Goal: Task Accomplishment & Management: Complete application form

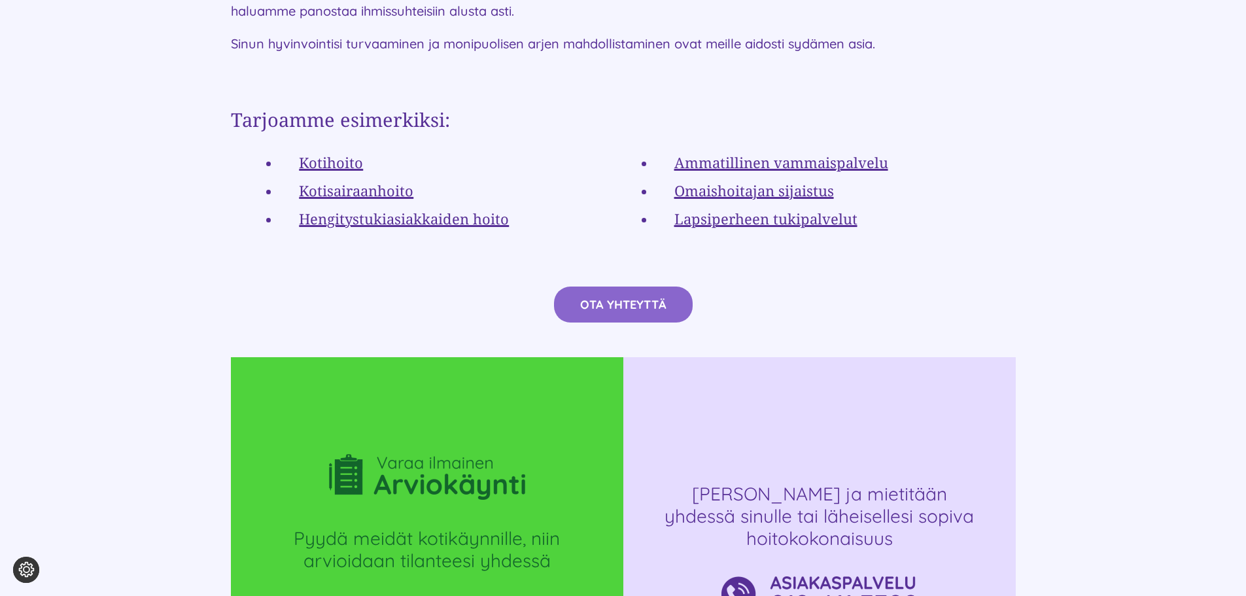
scroll to position [2551, 0]
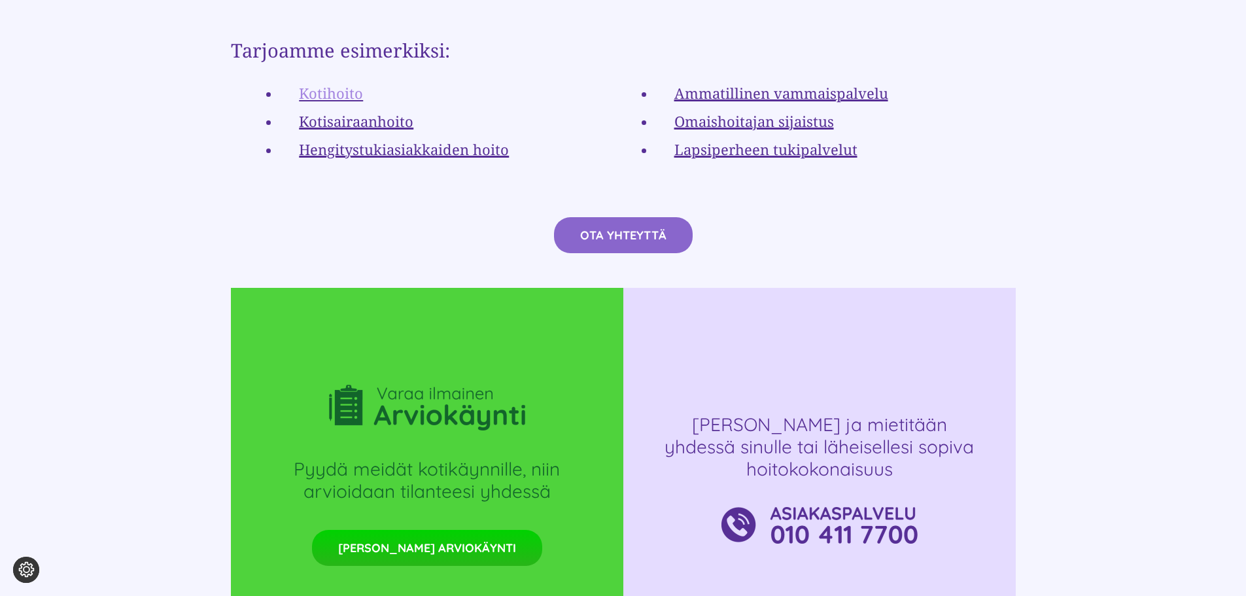
click at [318, 83] on link "Kotihoito" at bounding box center [331, 93] width 64 height 20
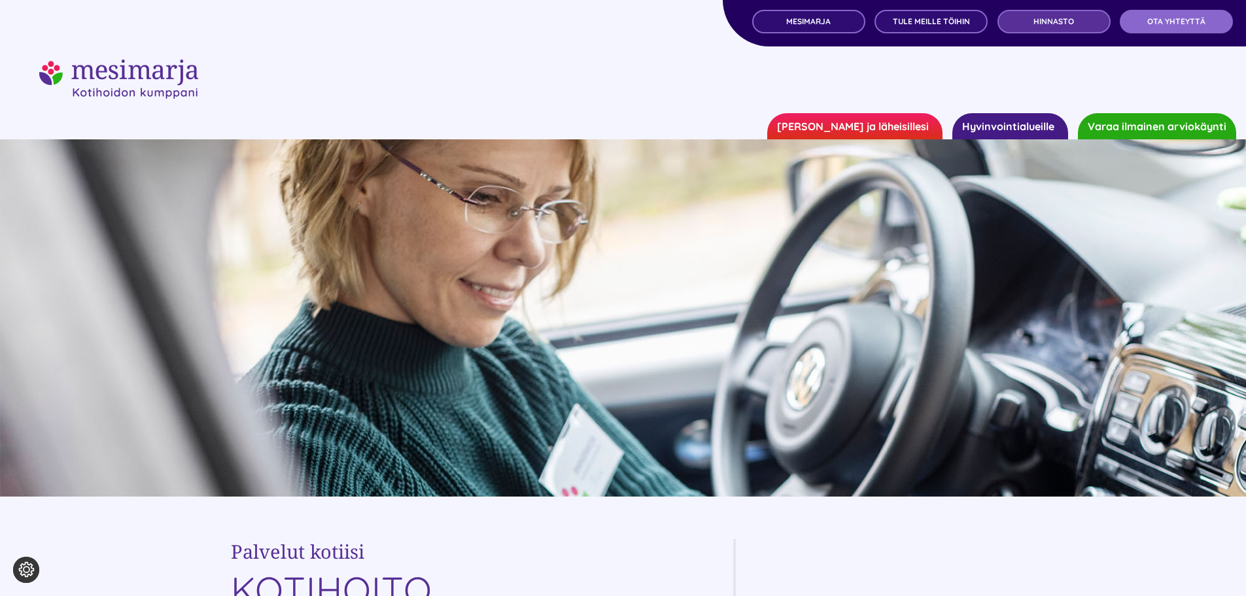
click at [1067, 24] on span "Hinnasto" at bounding box center [1054, 21] width 41 height 9
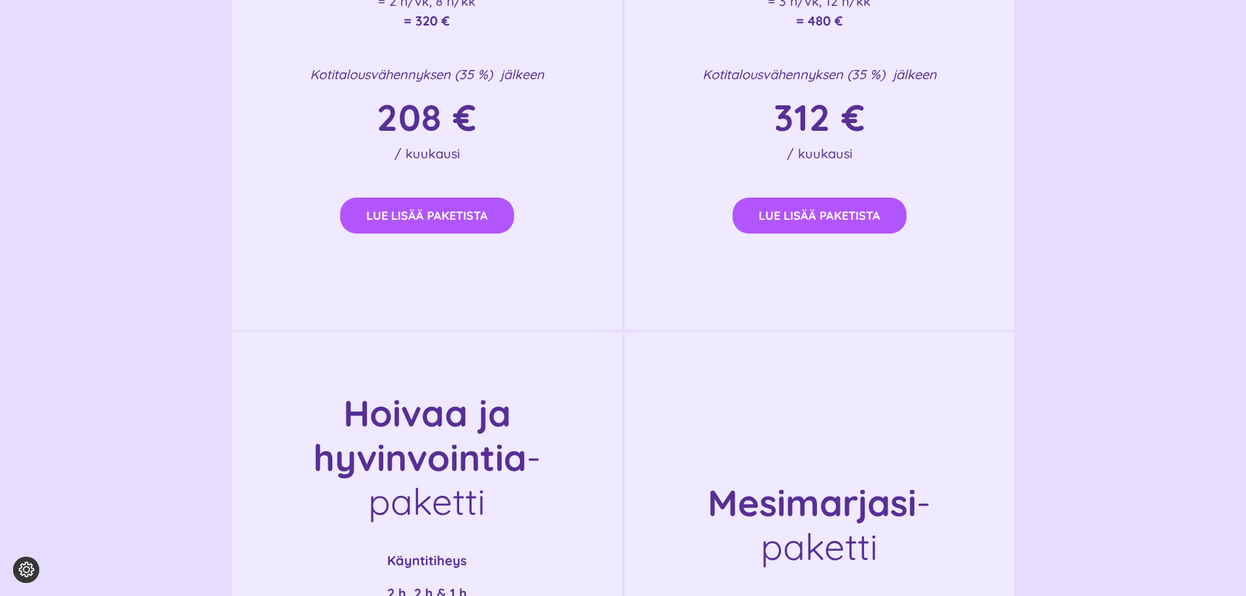
scroll to position [2093, 0]
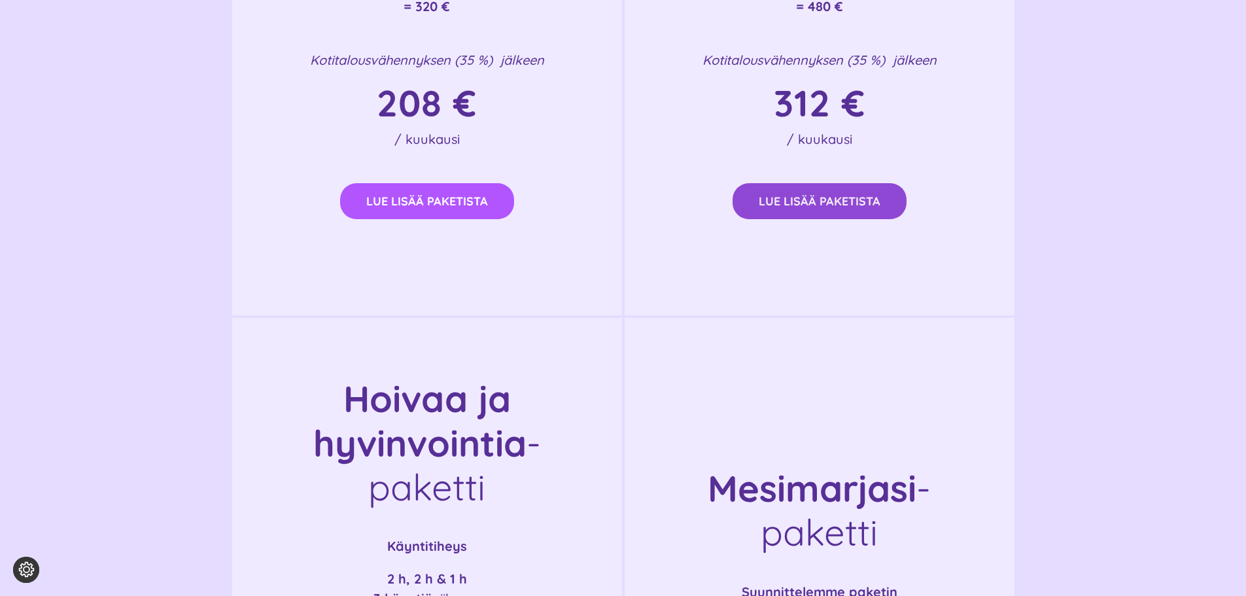
click at [837, 205] on span "Lue lisää paketista" at bounding box center [820, 201] width 122 height 14
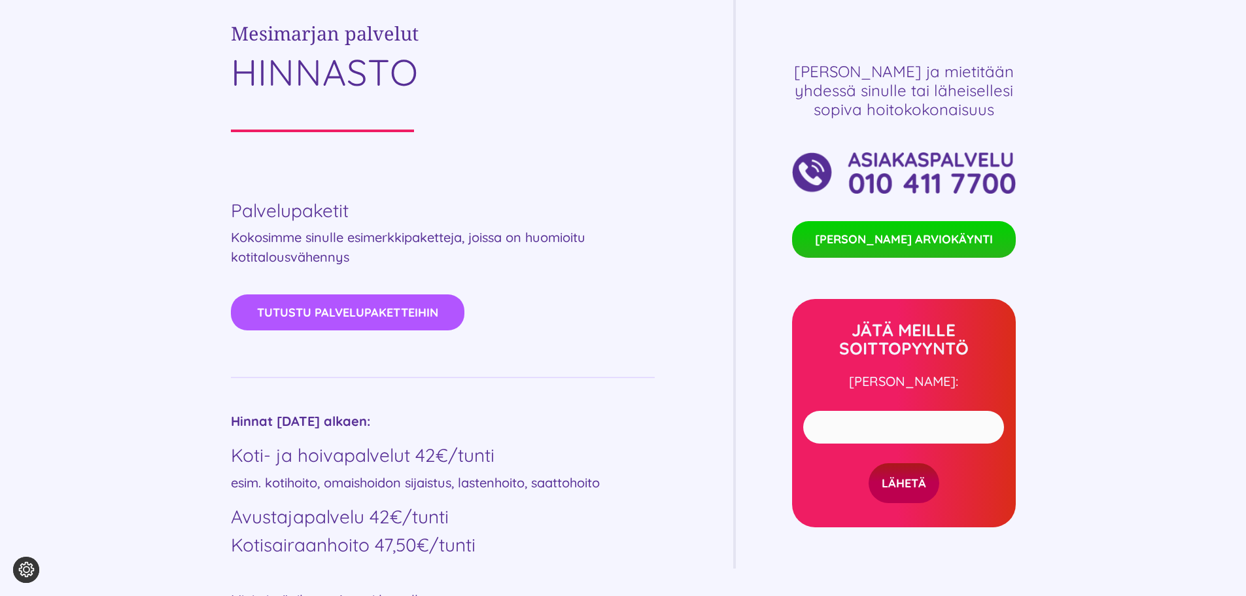
scroll to position [523, 0]
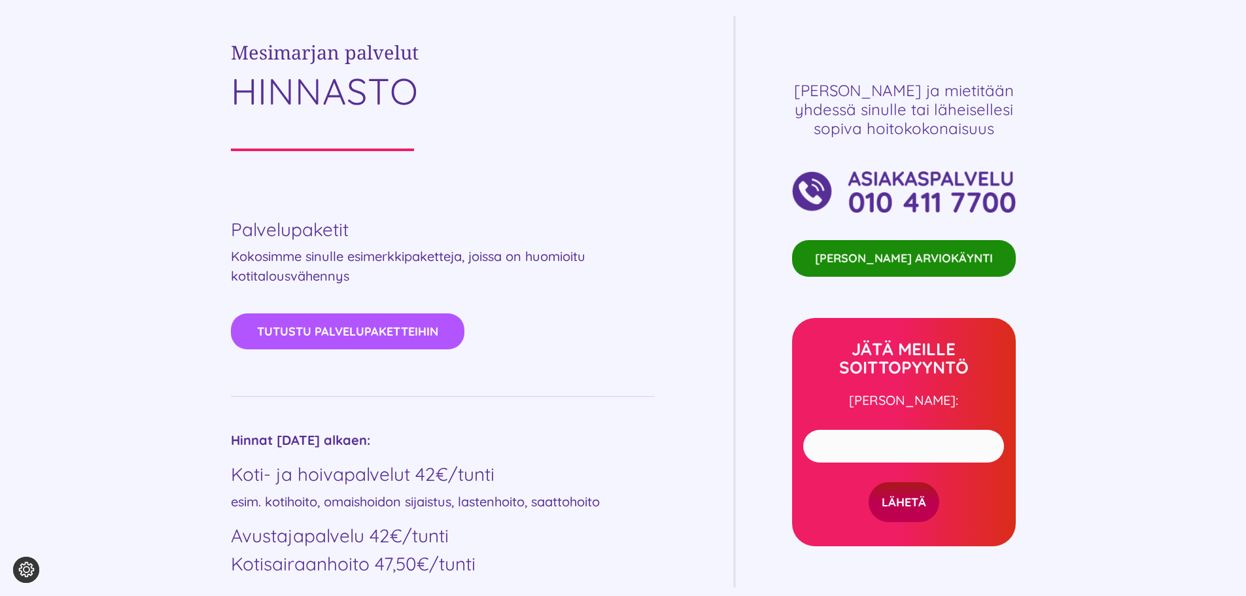
click at [918, 252] on span "[PERSON_NAME] ARVIOKÄYNTI" at bounding box center [904, 258] width 178 height 17
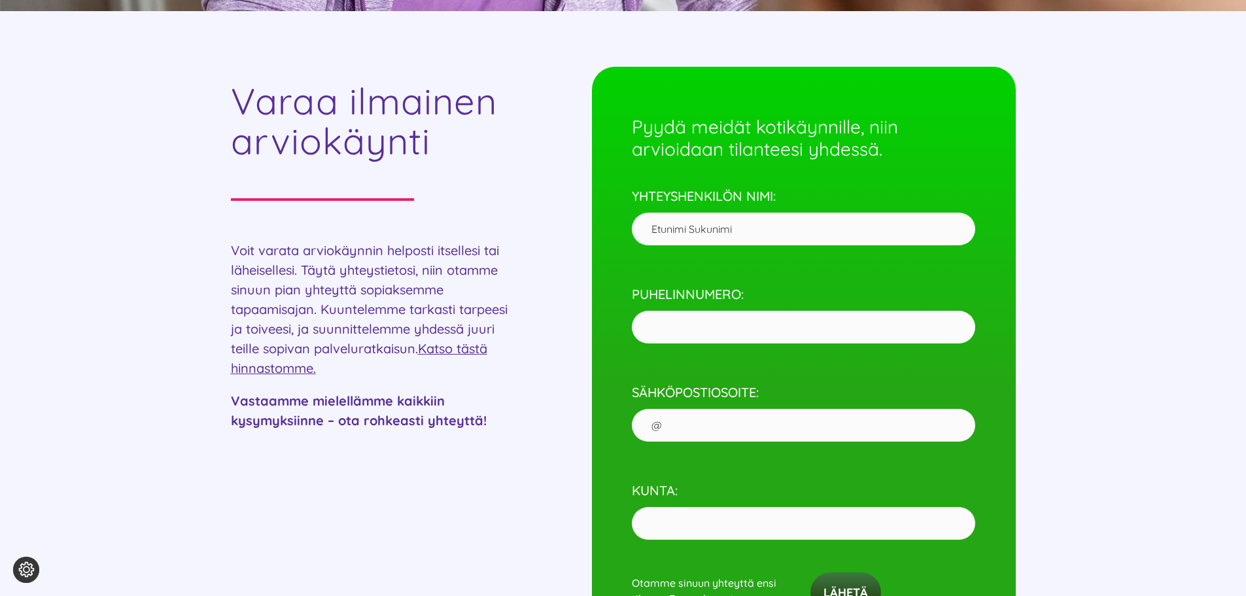
scroll to position [523, 0]
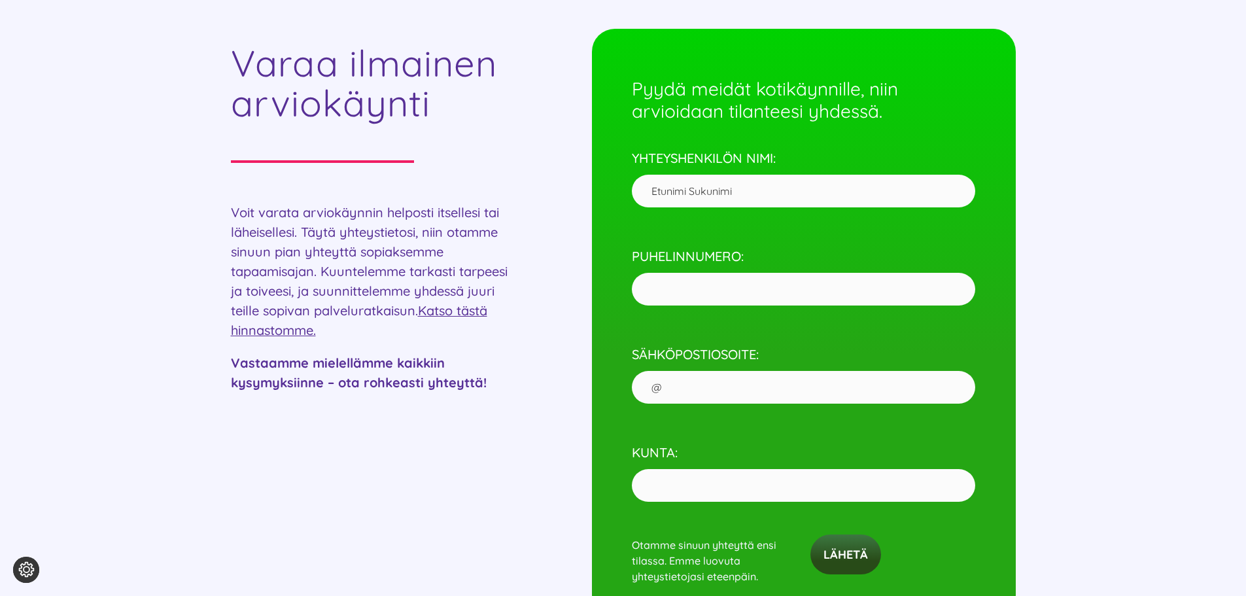
click at [747, 195] on input "YHTEYSHENKILÖN NIMI:" at bounding box center [803, 191] width 343 height 33
type input "[PERSON_NAME]"
type input "[GEOGRAPHIC_DATA]"
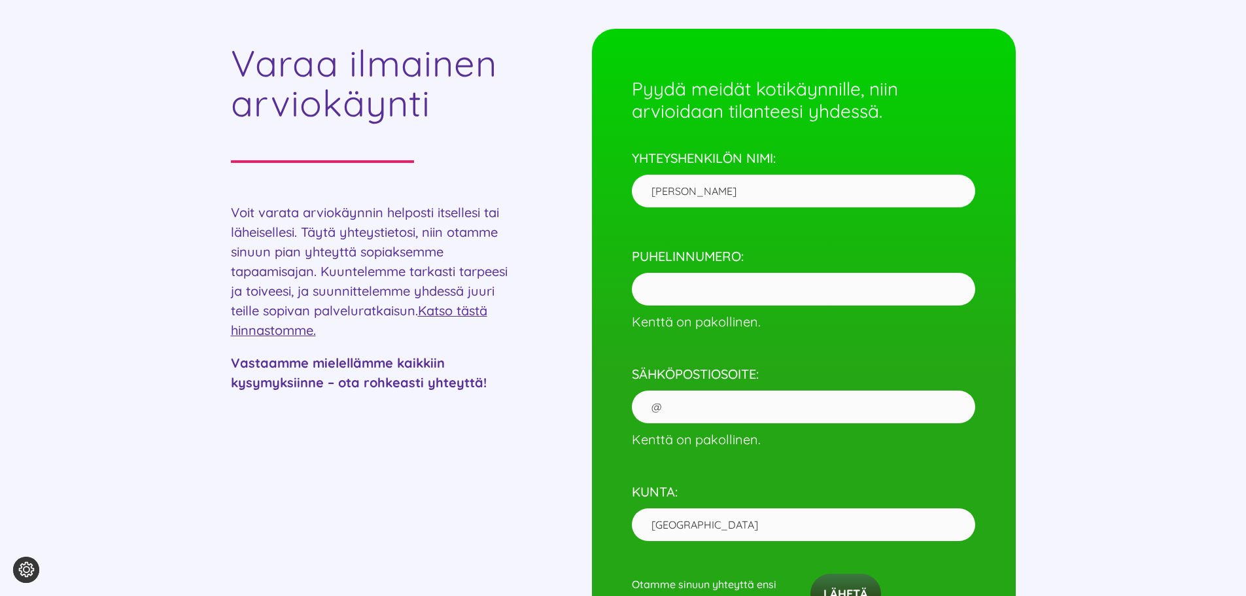
click at [722, 281] on input "PUHELINNUMERO: Kenttä on pakollinen." at bounding box center [803, 289] width 343 height 33
type input "0405411884"
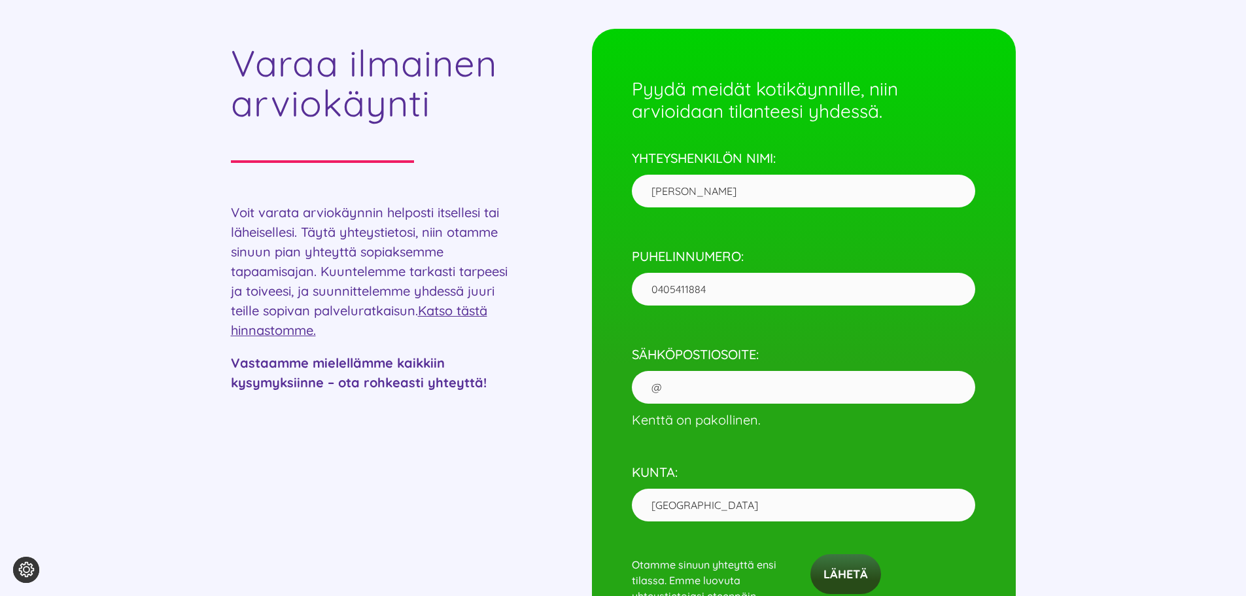
click at [742, 410] on p "SÄHKÖPOSTIOSOITE: Kenttä on pakollinen." at bounding box center [803, 377] width 343 height 105
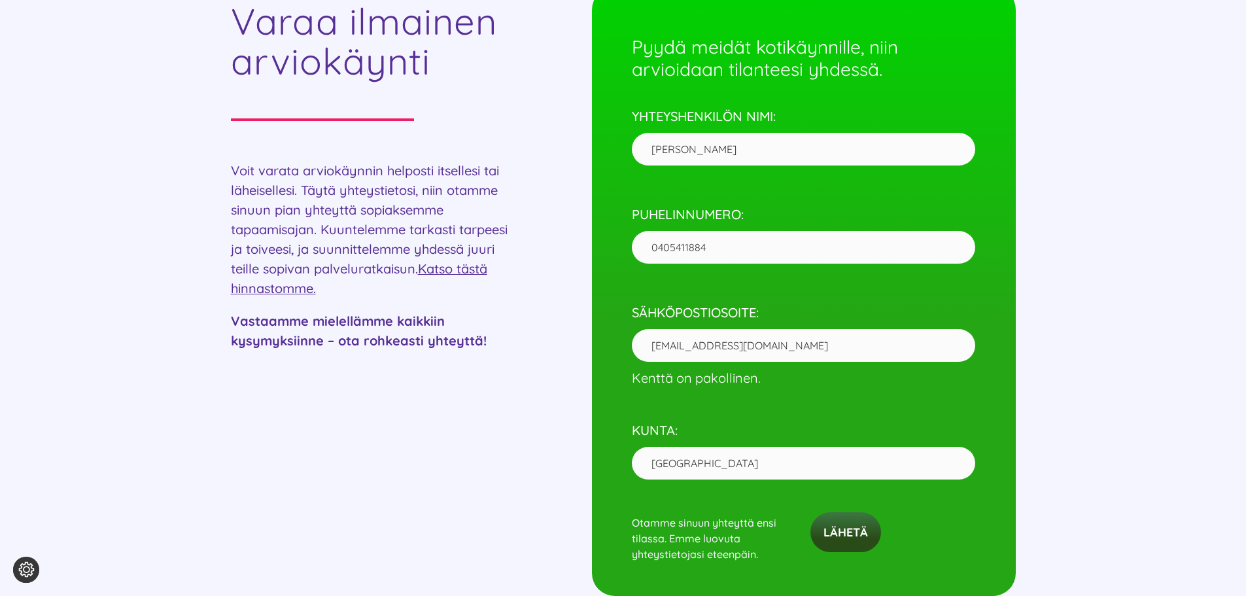
scroll to position [589, 0]
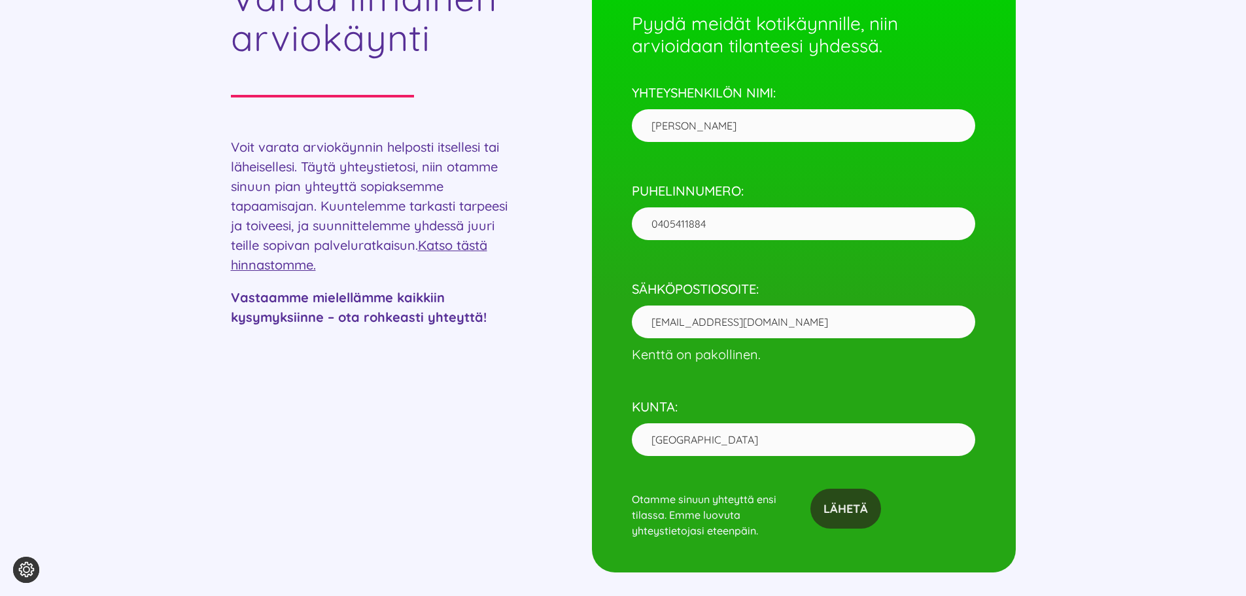
type input "[EMAIL_ADDRESS][DOMAIN_NAME]"
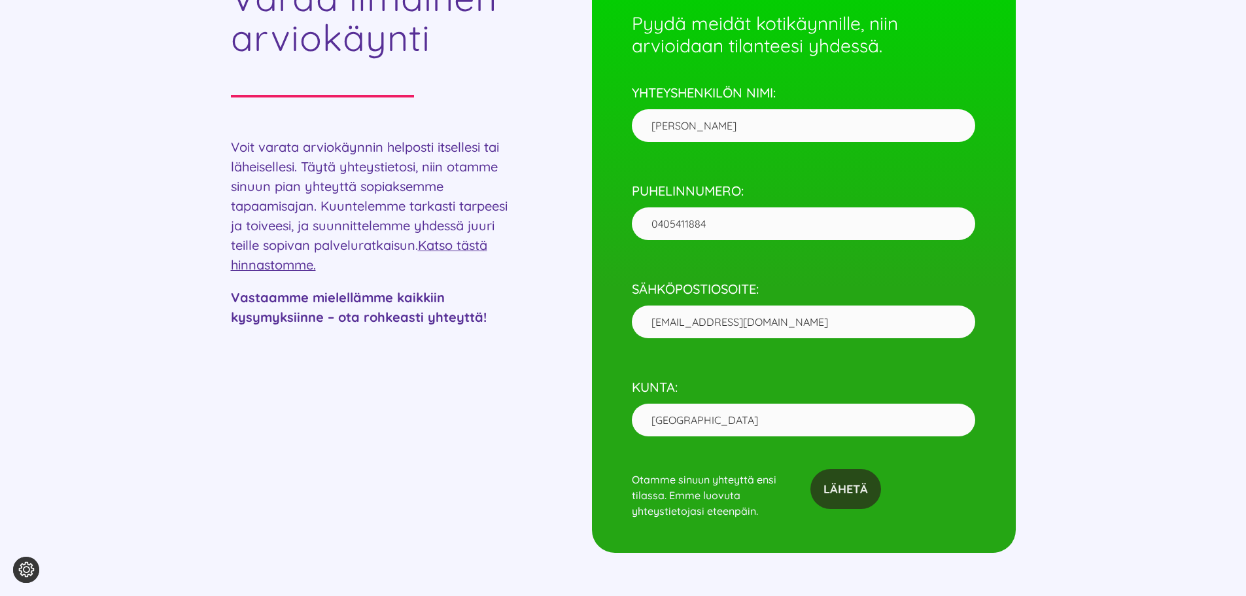
click at [853, 508] on input "Lähetä" at bounding box center [846, 489] width 71 height 40
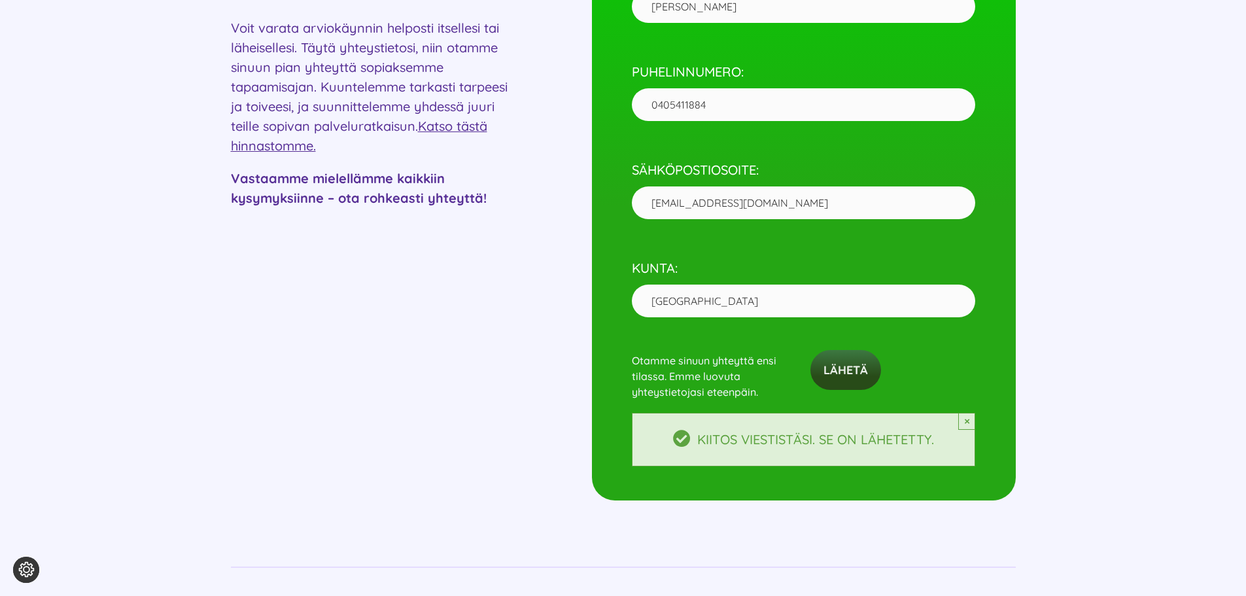
scroll to position [720, 0]
